Goal: Task Accomplishment & Management: Manage account settings

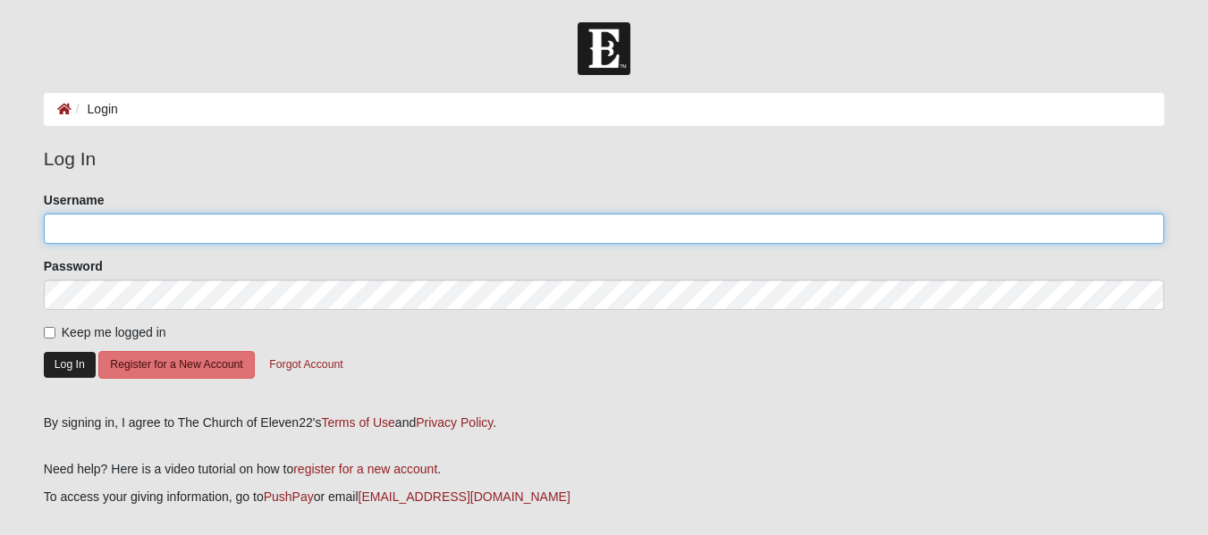
type input "ChuckBaker"
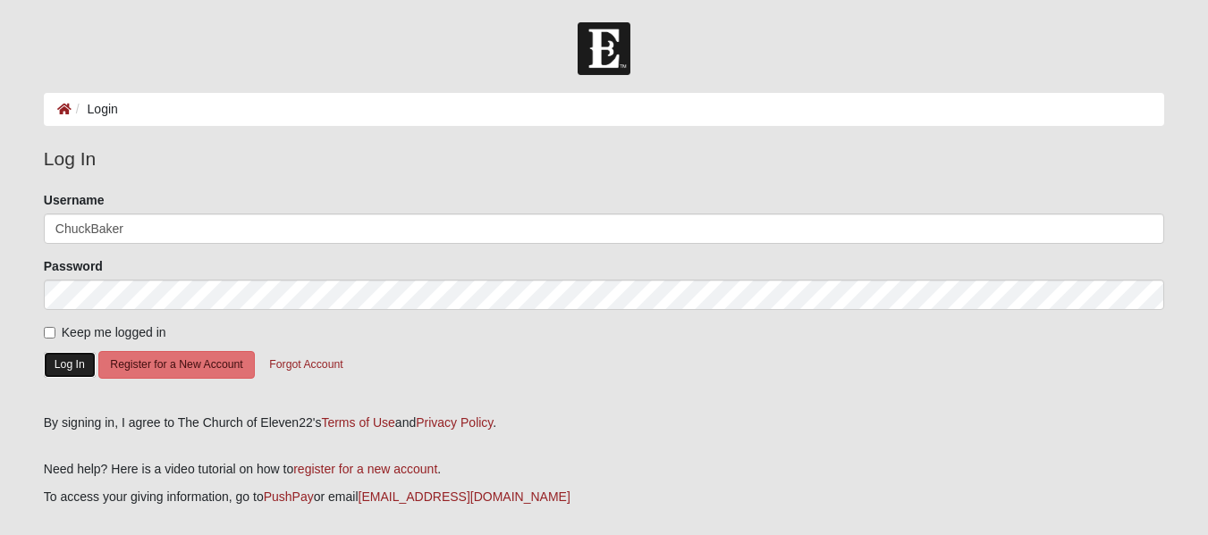
click at [75, 367] on button "Log In" at bounding box center [70, 365] width 52 height 26
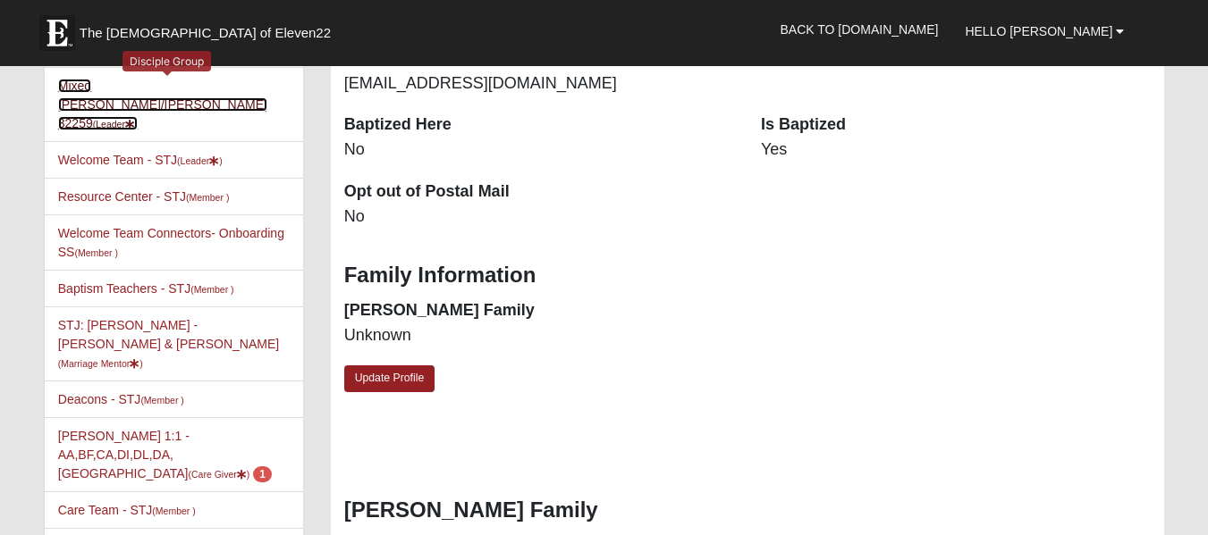
scroll to position [229, 0]
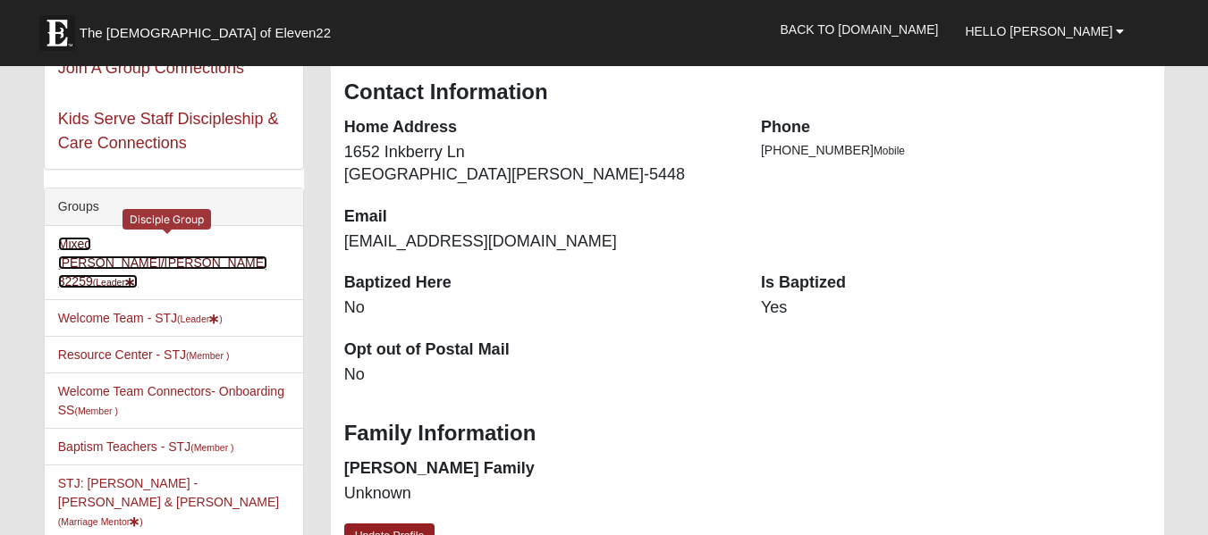
click at [107, 248] on link "Mixed [PERSON_NAME]/[PERSON_NAME] 32259 (Leader )" at bounding box center [162, 263] width 209 height 52
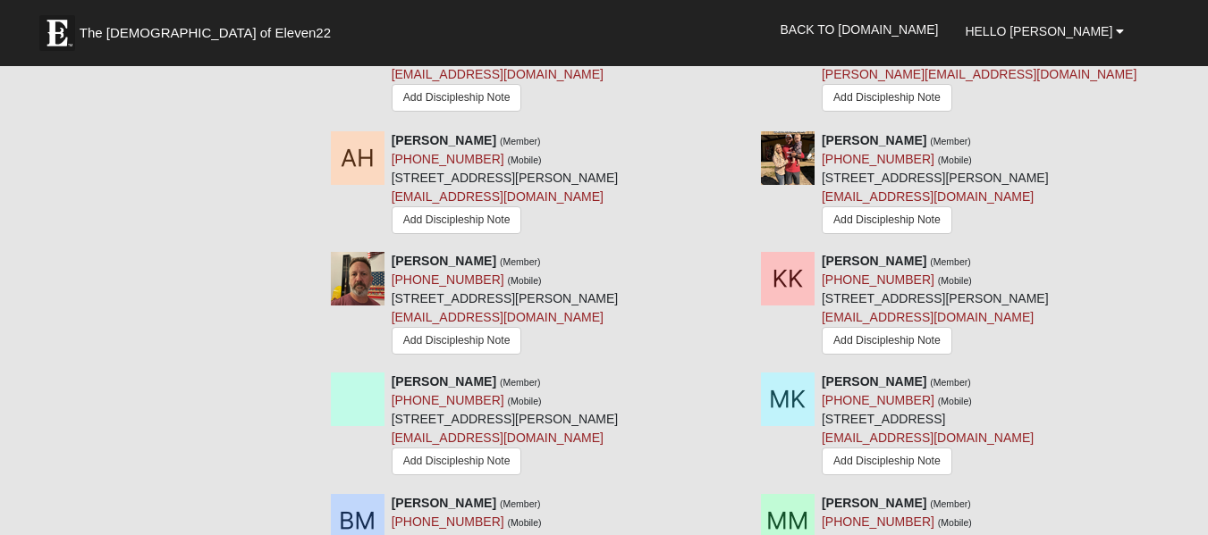
scroll to position [1736, 0]
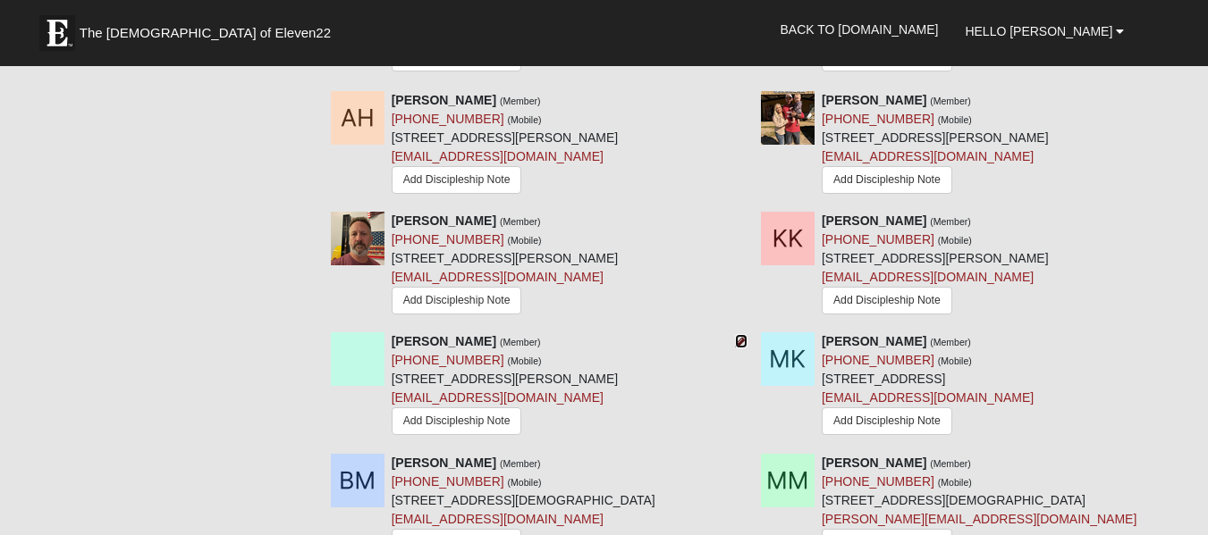
click at [742, 335] on icon at bounding box center [741, 341] width 13 height 13
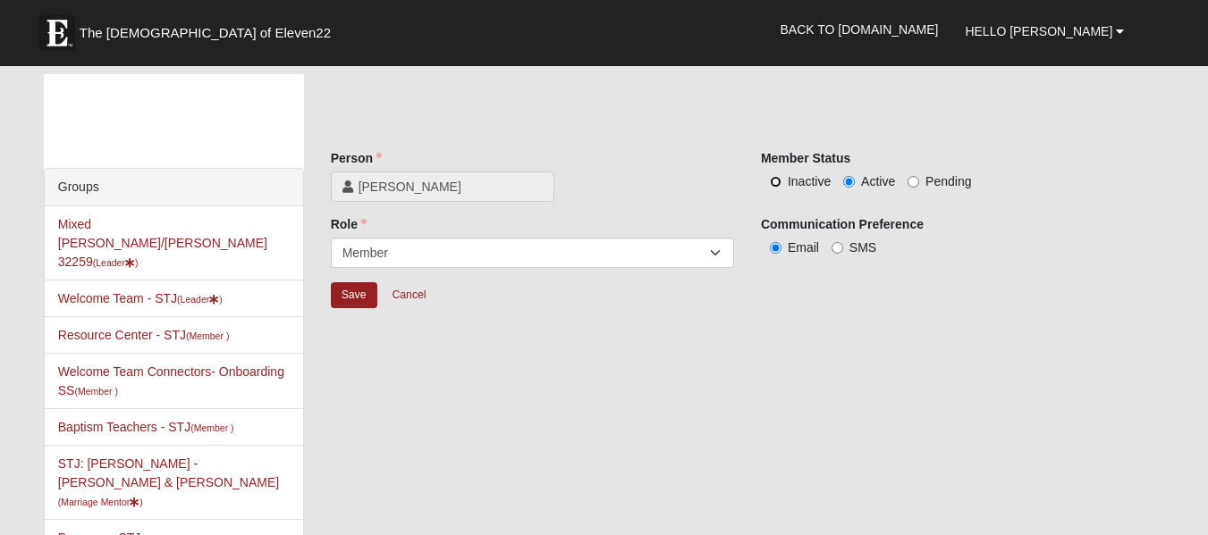
click at [773, 187] on input "Inactive" at bounding box center [776, 182] width 12 height 12
radio input "true"
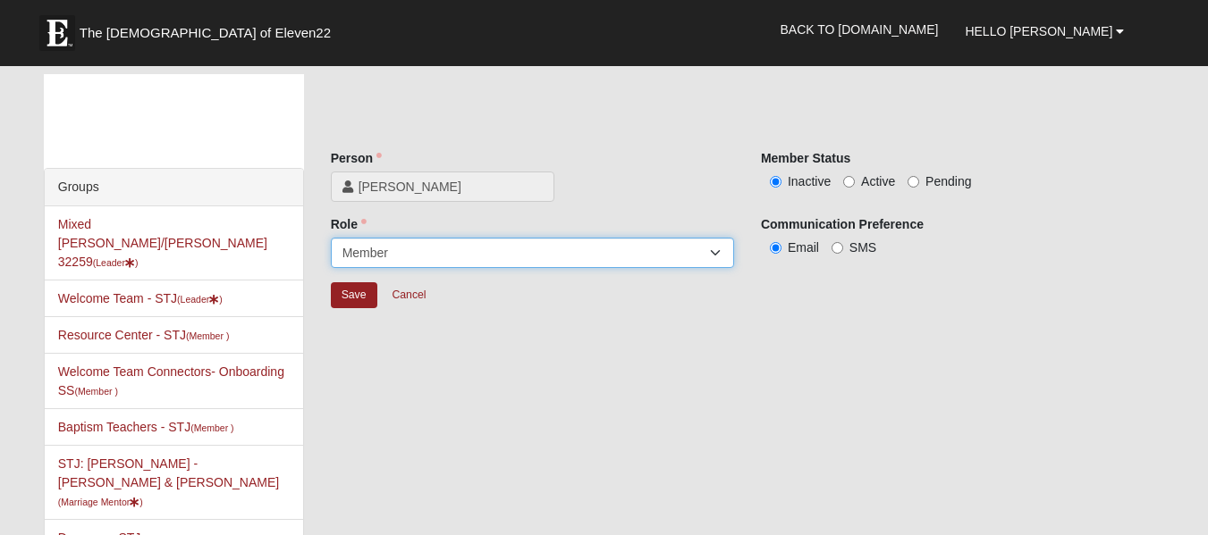
click at [716, 250] on select "Leader Coleader Coach Member Campus Lead Future Leader" at bounding box center [532, 253] width 403 height 30
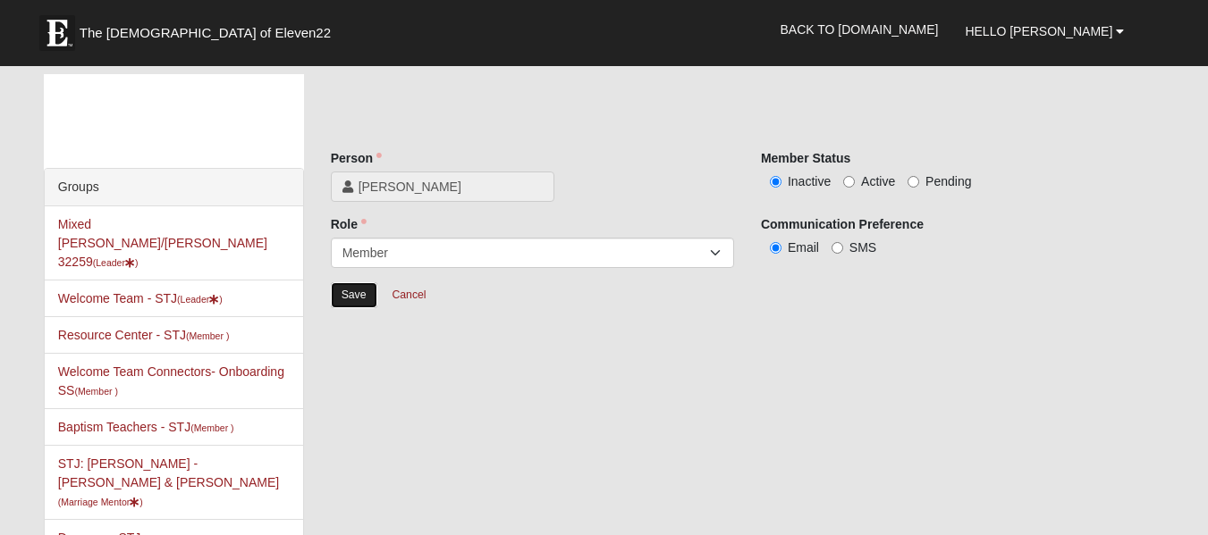
click at [351, 300] on input "Save" at bounding box center [354, 295] width 46 height 26
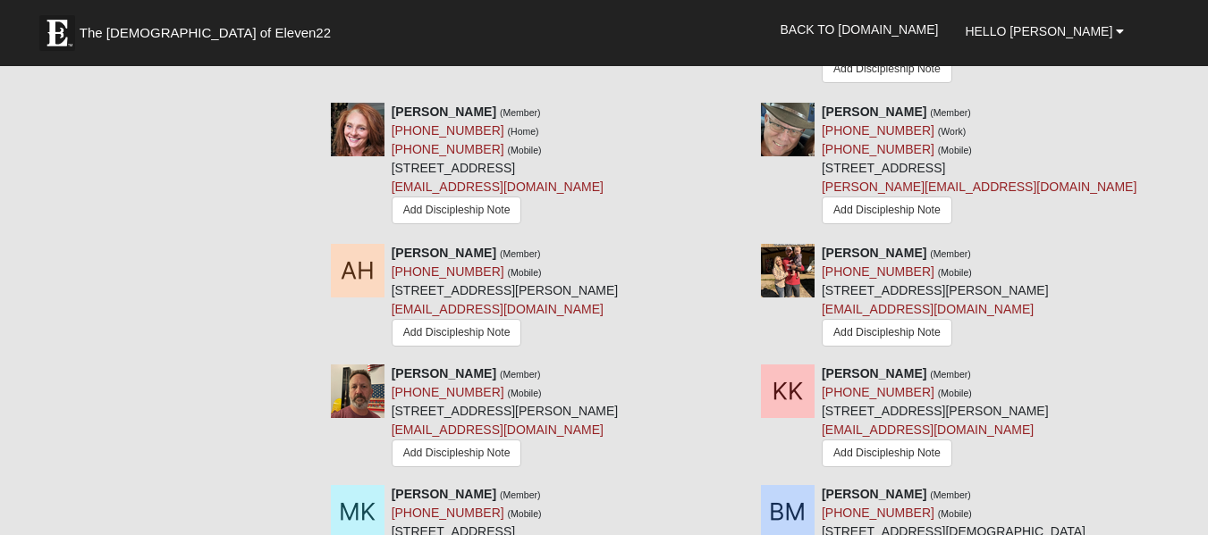
scroll to position [1595, 0]
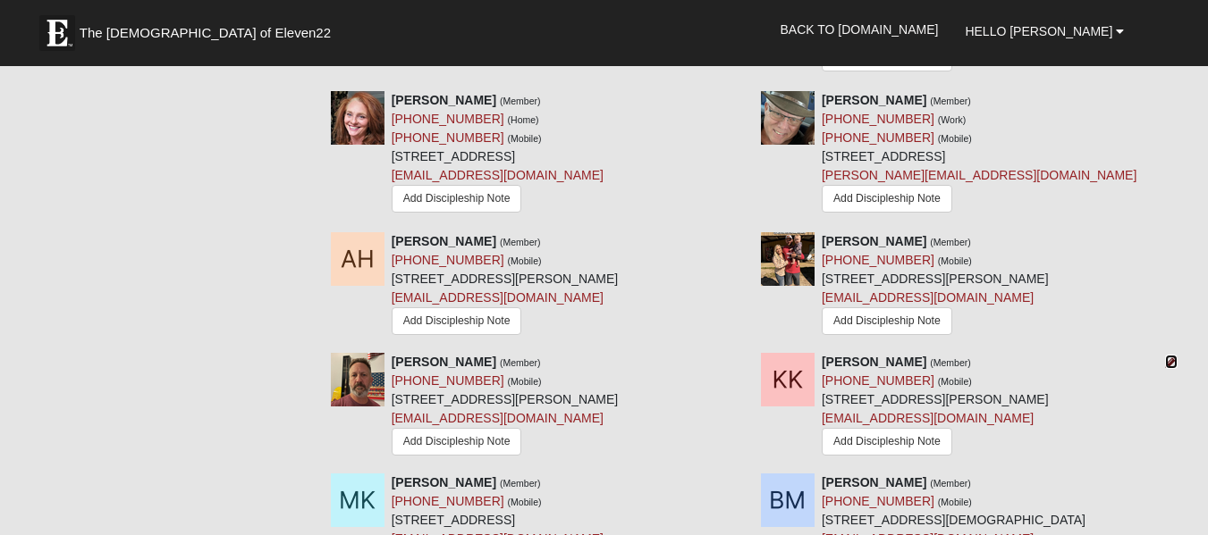
click at [1172, 356] on icon at bounding box center [1171, 362] width 13 height 13
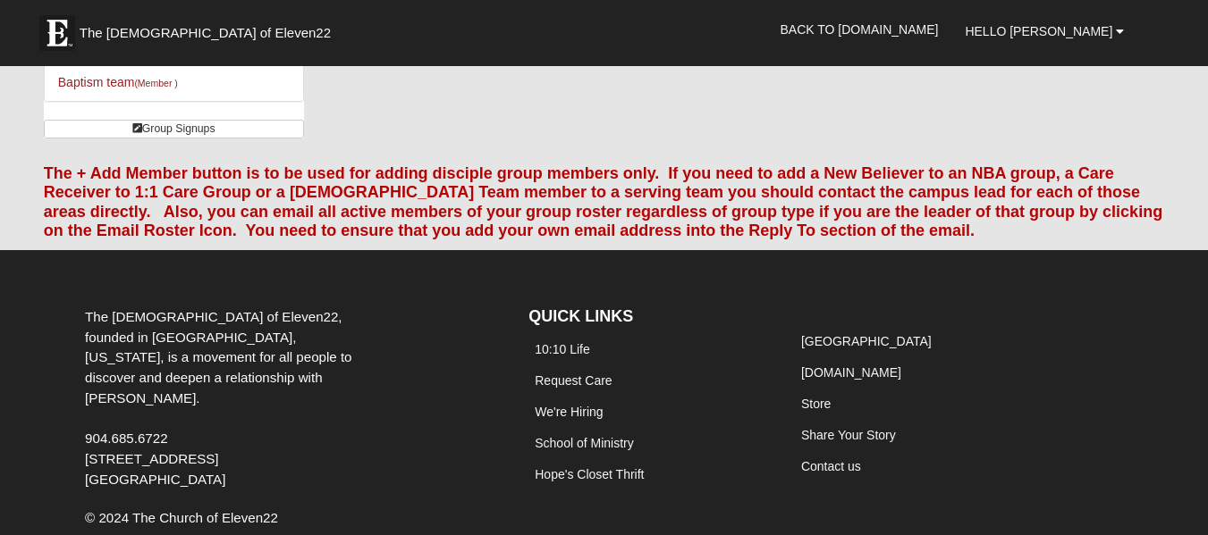
scroll to position [6, 0]
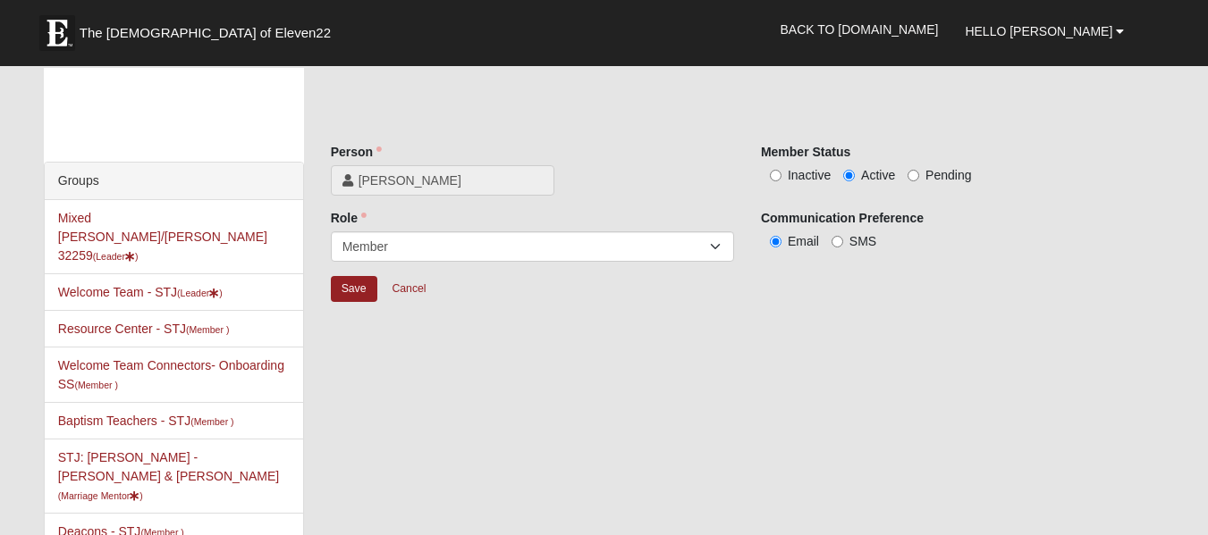
click at [781, 175] on label "Inactive" at bounding box center [796, 175] width 70 height 18
click at [781, 175] on input "Inactive" at bounding box center [776, 176] width 12 height 12
radio input "true"
click at [340, 301] on input "Save" at bounding box center [354, 289] width 46 height 26
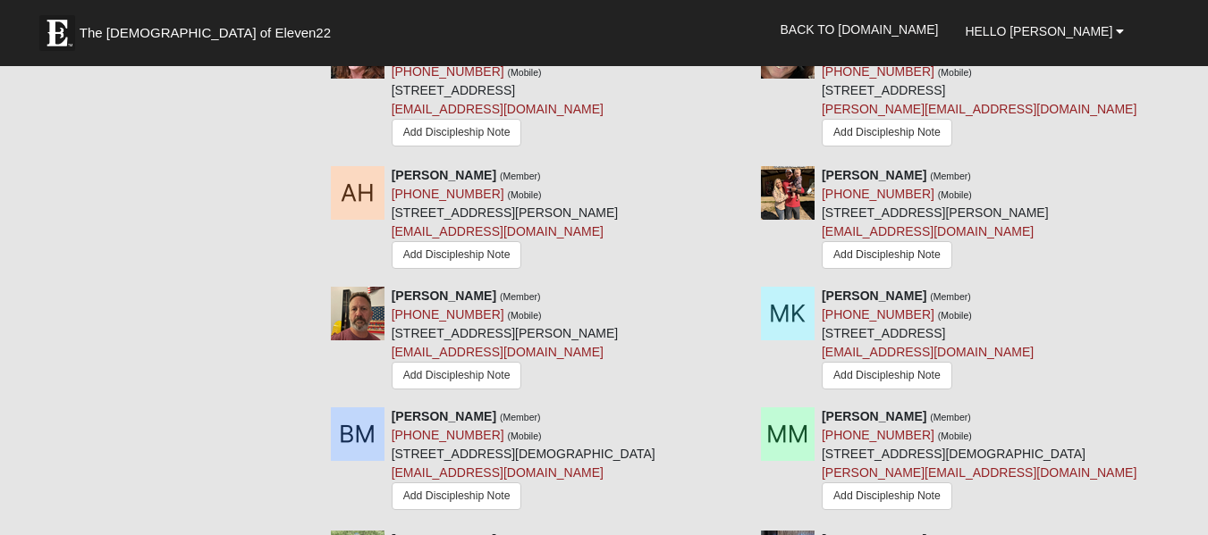
scroll to position [1567, 0]
